Goal: Task Accomplishment & Management: Complete application form

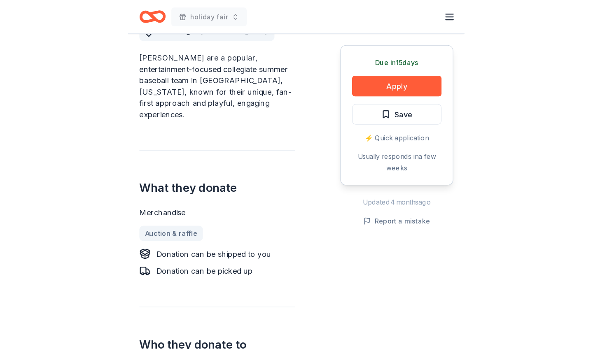
scroll to position [220, 0]
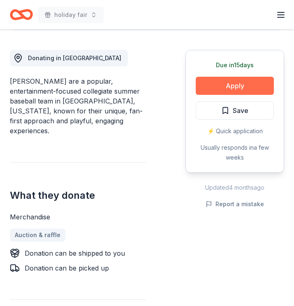
click at [230, 83] on button "Apply" at bounding box center [235, 86] width 78 height 18
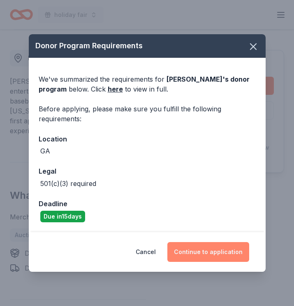
click at [221, 253] on button "Continue to application" at bounding box center [209, 252] width 82 height 20
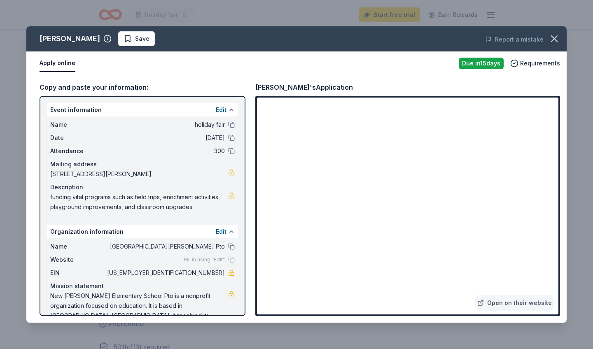
scroll to position [0, 0]
click at [65, 63] on button "Apply online" at bounding box center [58, 63] width 36 height 17
click at [294, 304] on link "Open on their website" at bounding box center [514, 303] width 81 height 16
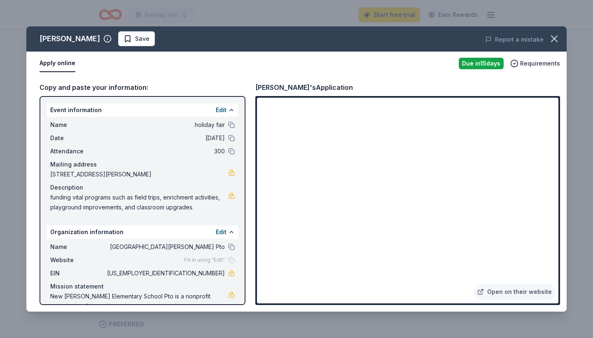
click at [56, 64] on button "Apply online" at bounding box center [58, 63] width 36 height 17
click at [65, 61] on button "Apply online" at bounding box center [58, 63] width 36 height 17
click at [47, 58] on button "Apply online" at bounding box center [58, 63] width 36 height 17
click at [61, 63] on button "Apply online" at bounding box center [58, 63] width 36 height 17
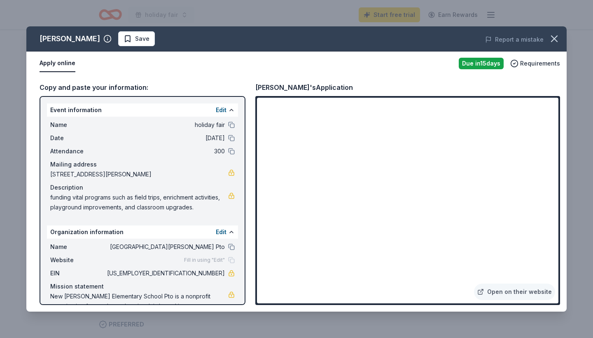
click at [44, 61] on button "Apply online" at bounding box center [58, 63] width 36 height 17
click at [61, 61] on button "Apply online" at bounding box center [58, 63] width 36 height 17
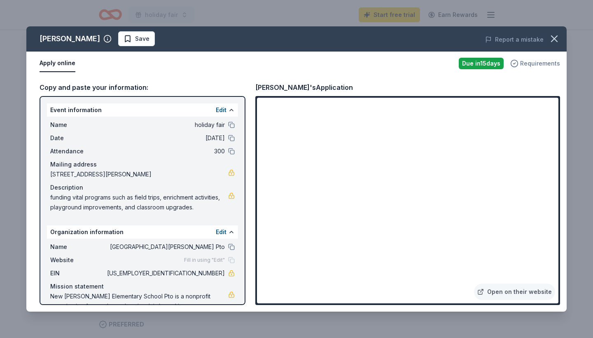
click at [294, 64] on span "Requirements" at bounding box center [540, 63] width 40 height 10
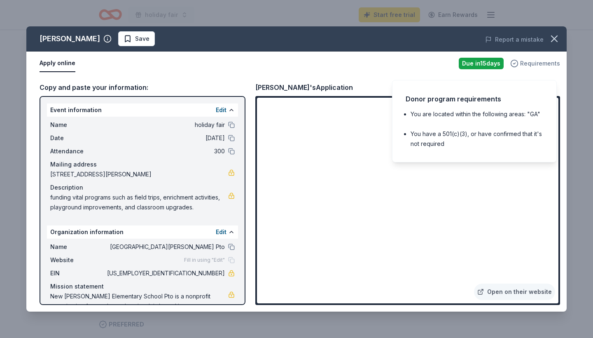
click at [294, 64] on span "Requirements" at bounding box center [540, 63] width 40 height 10
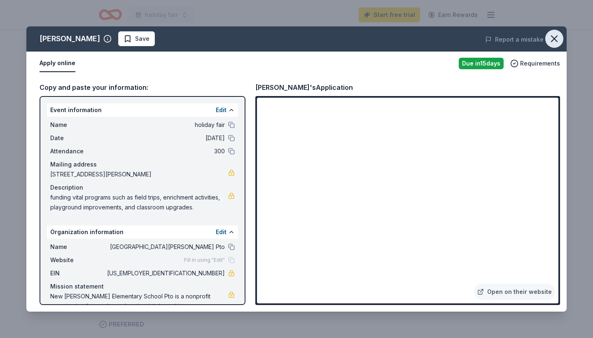
click at [294, 40] on button "button" at bounding box center [554, 39] width 18 height 18
